Goal: Use online tool/utility: Utilize a website feature to perform a specific function

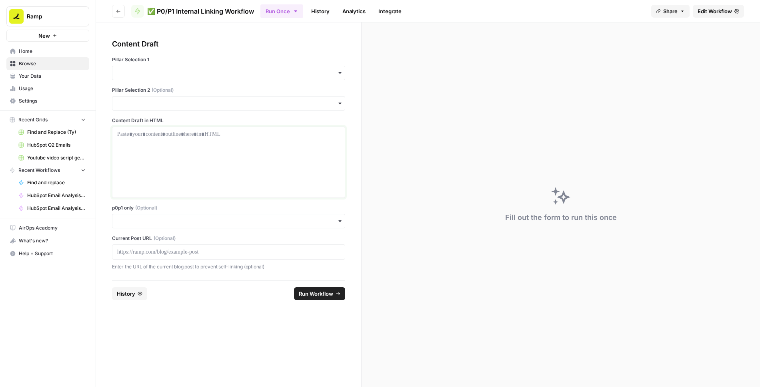
click at [232, 142] on div at bounding box center [228, 162] width 223 height 64
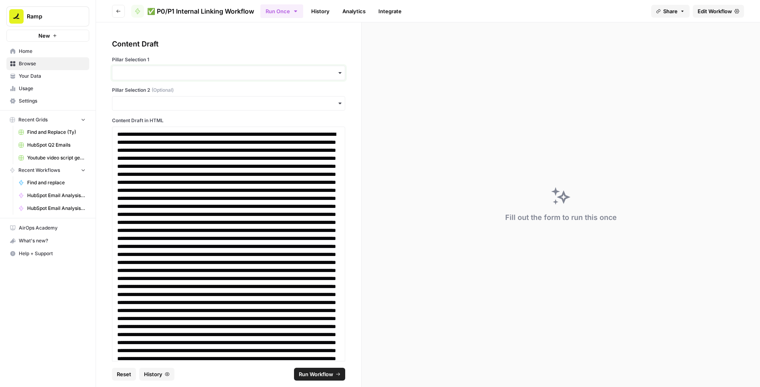
click at [194, 72] on input "Pillar Selection 1" at bounding box center [228, 73] width 223 height 8
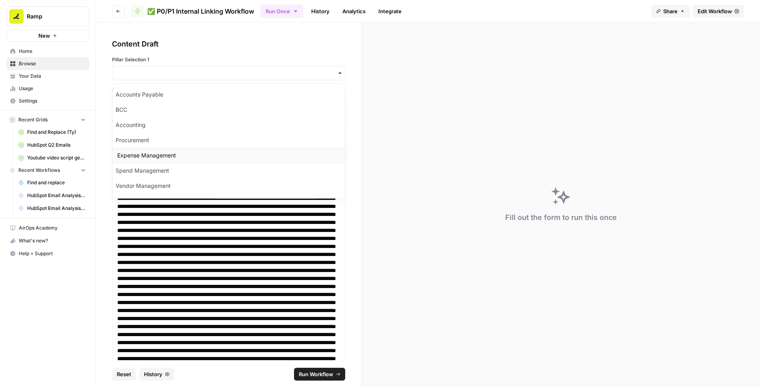
click at [155, 149] on div "Expense Management" at bounding box center [228, 155] width 233 height 15
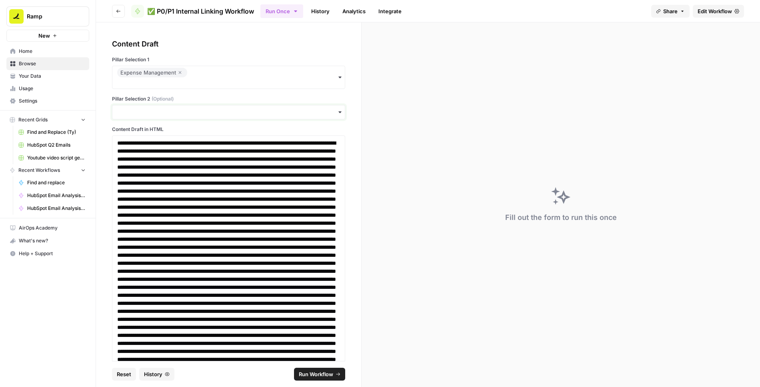
click at [270, 109] on input "Pillar Selection 2 (Optional)" at bounding box center [228, 112] width 223 height 8
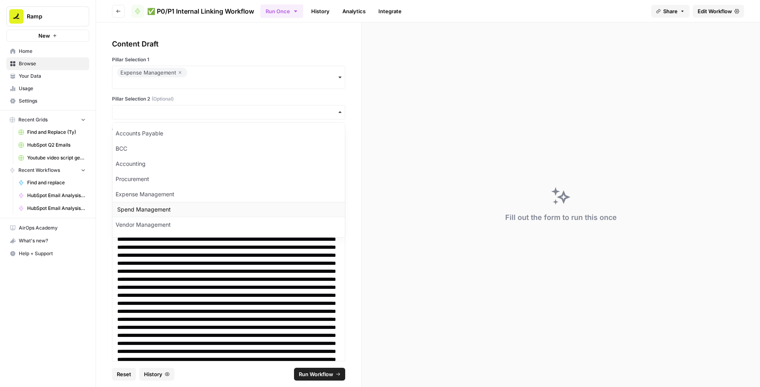
click at [218, 208] on div "Spend Management" at bounding box center [228, 209] width 233 height 15
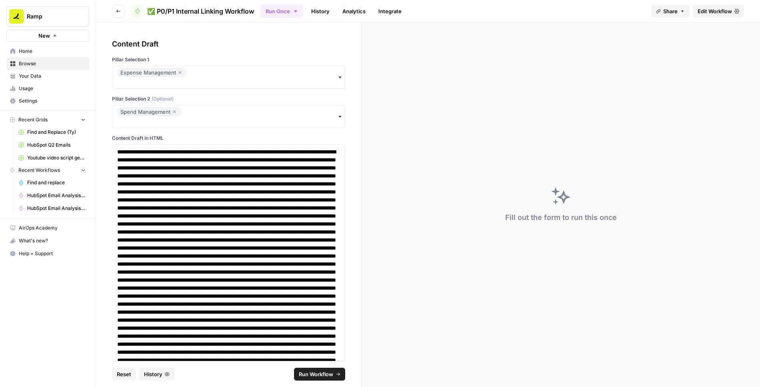
click at [319, 371] on span "Run Workflow" at bounding box center [316, 374] width 34 height 8
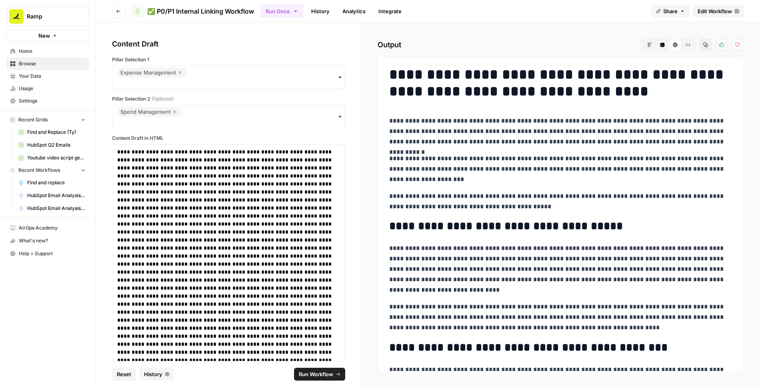
click at [178, 70] on icon "button" at bounding box center [180, 73] width 5 height 10
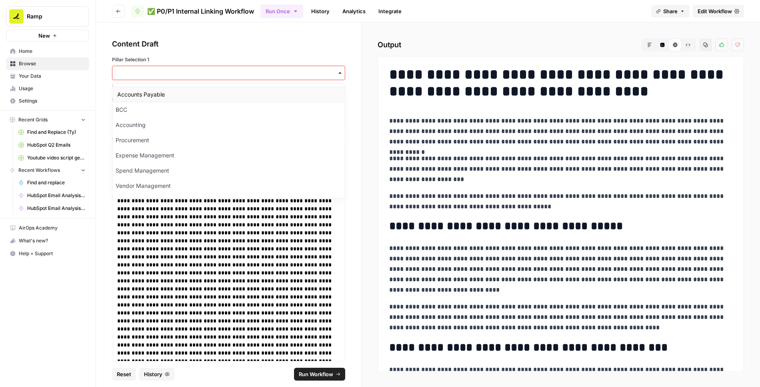
click at [184, 90] on div "Accounts Payable" at bounding box center [228, 94] width 233 height 15
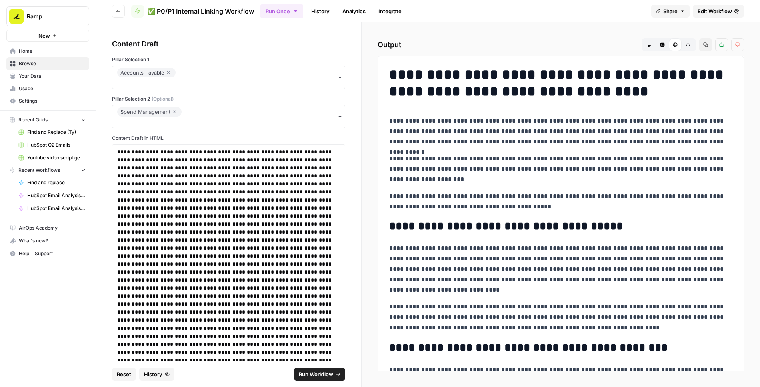
click at [170, 74] on icon "button" at bounding box center [168, 72] width 3 height 3
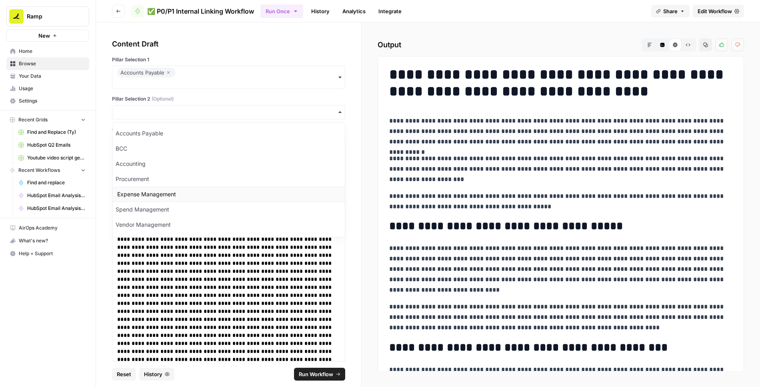
scroll to position [10, 0]
click at [149, 214] on div "Vendor Management" at bounding box center [228, 213] width 233 height 15
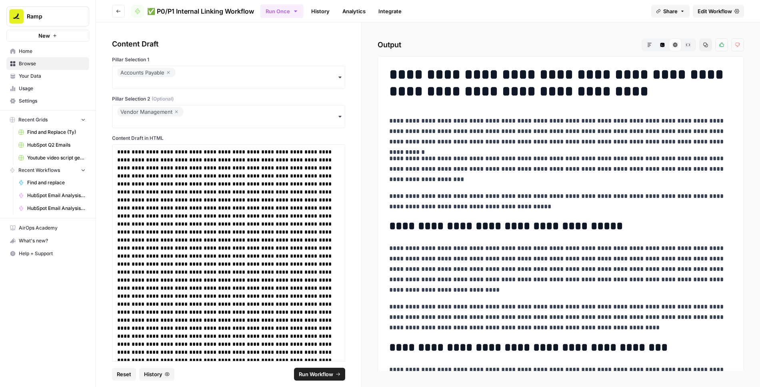
click at [176, 110] on icon "button" at bounding box center [176, 112] width 5 height 10
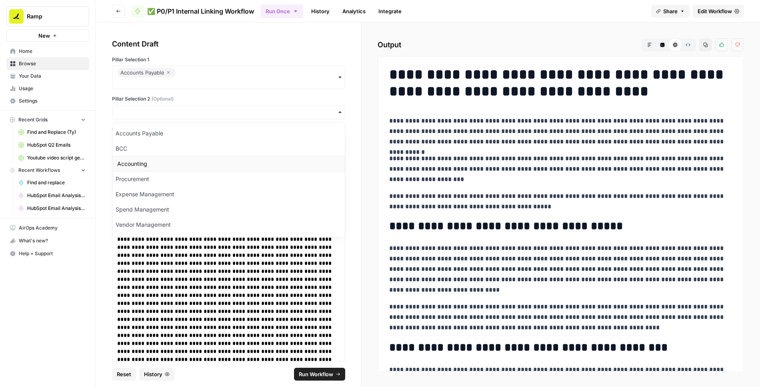
click at [159, 158] on div "Accounting" at bounding box center [228, 163] width 233 height 15
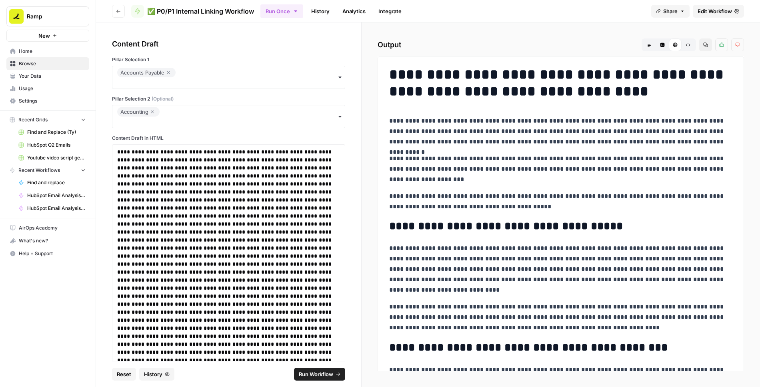
click at [328, 370] on button "Run Workflow" at bounding box center [319, 373] width 51 height 13
click at [689, 45] on icon "button" at bounding box center [688, 44] width 5 height 5
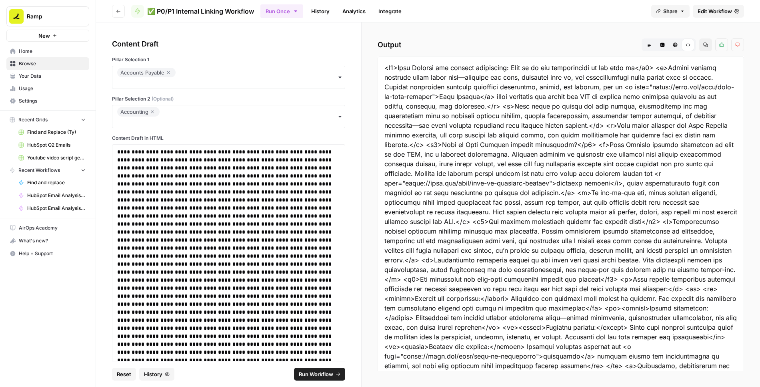
click at [705, 45] on icon "button" at bounding box center [706, 44] width 5 height 5
